Goal: Check status

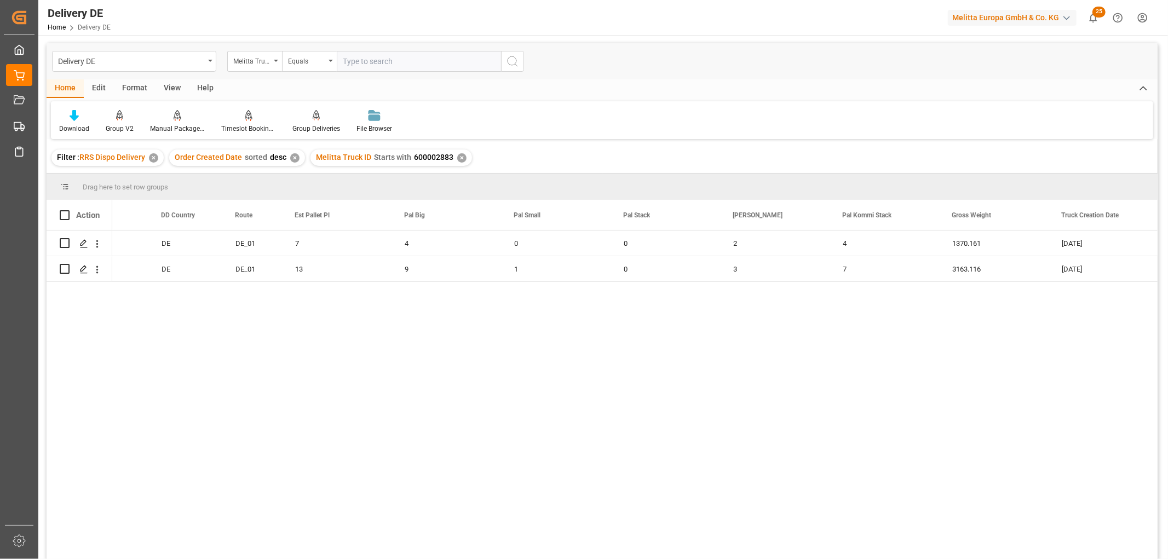
click at [459, 159] on div "✕" at bounding box center [461, 157] width 9 height 9
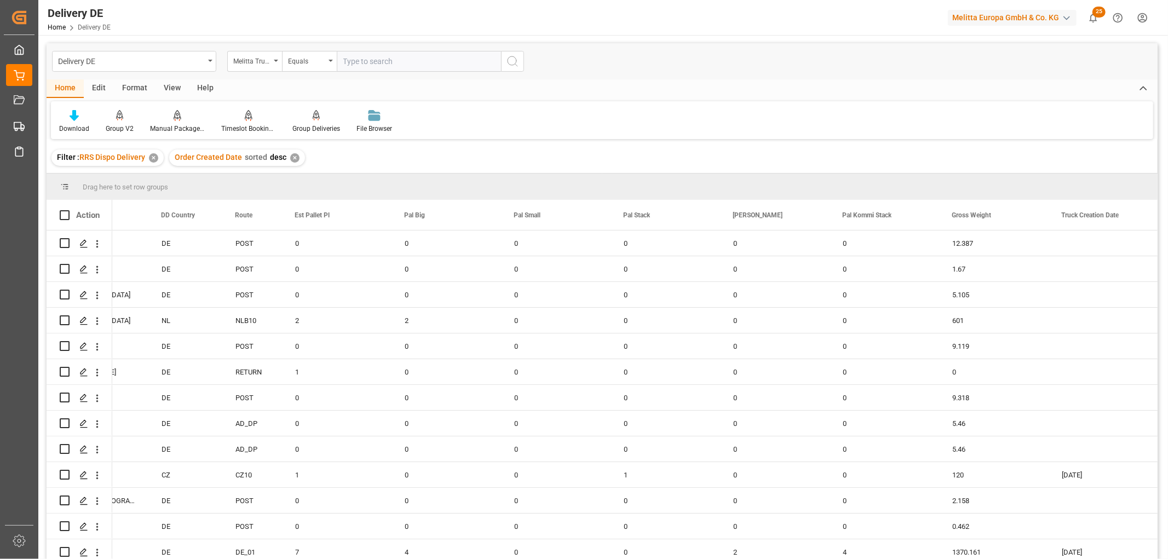
click at [1145, 18] on html "Created by potrace 1.15, written by [PERSON_NAME] [DATE]-[DATE] Created by potr…" at bounding box center [584, 279] width 1168 height 559
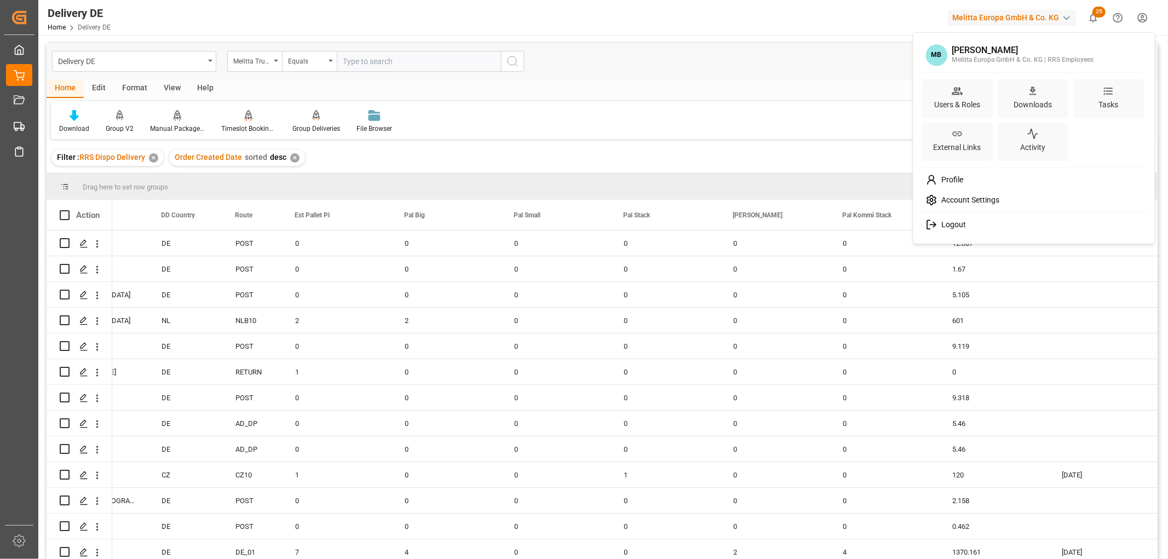
click at [947, 227] on span "Logout" at bounding box center [951, 225] width 29 height 10
